Goal: Information Seeking & Learning: Learn about a topic

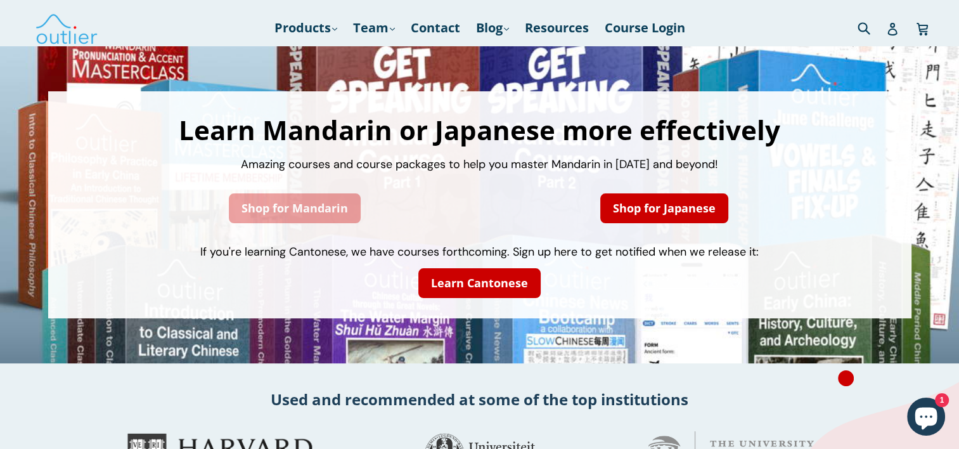
click at [281, 205] on link "Shop for Mandarin" at bounding box center [295, 208] width 132 height 30
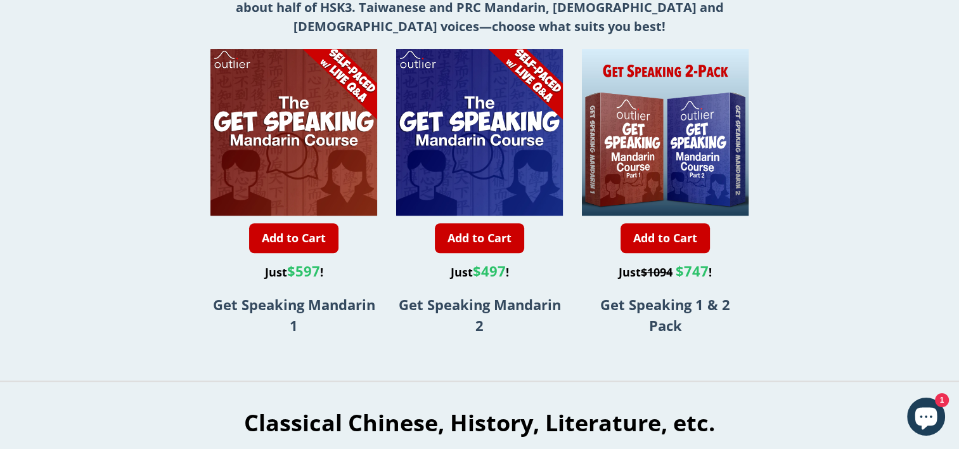
scroll to position [946, 0]
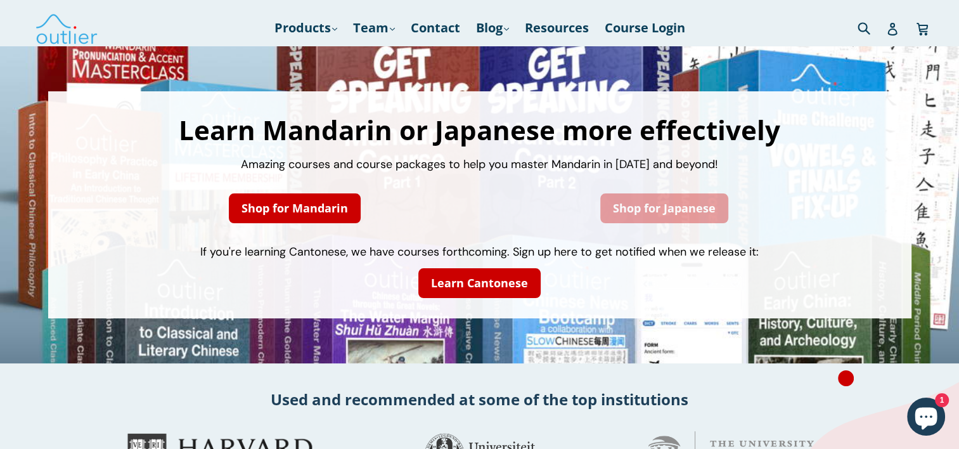
click at [635, 213] on link "Shop for Japanese" at bounding box center [664, 208] width 128 height 30
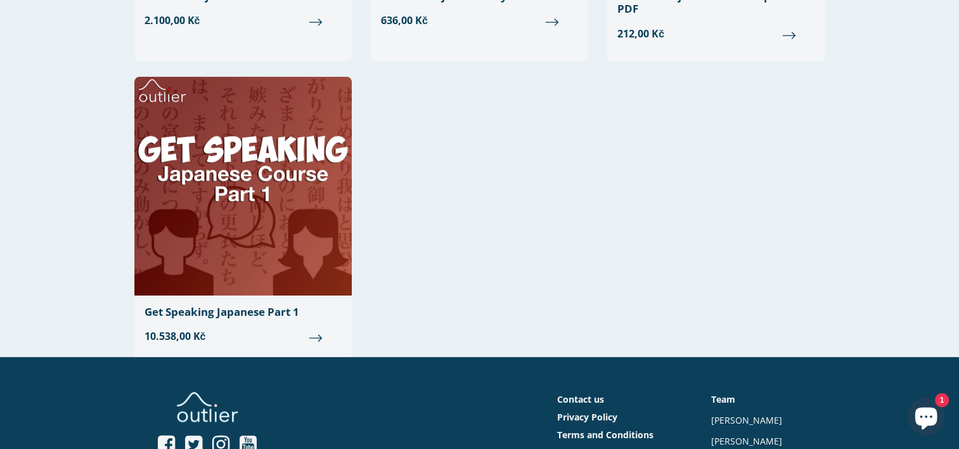
scroll to position [357, 0]
